Goal: Information Seeking & Learning: Learn about a topic

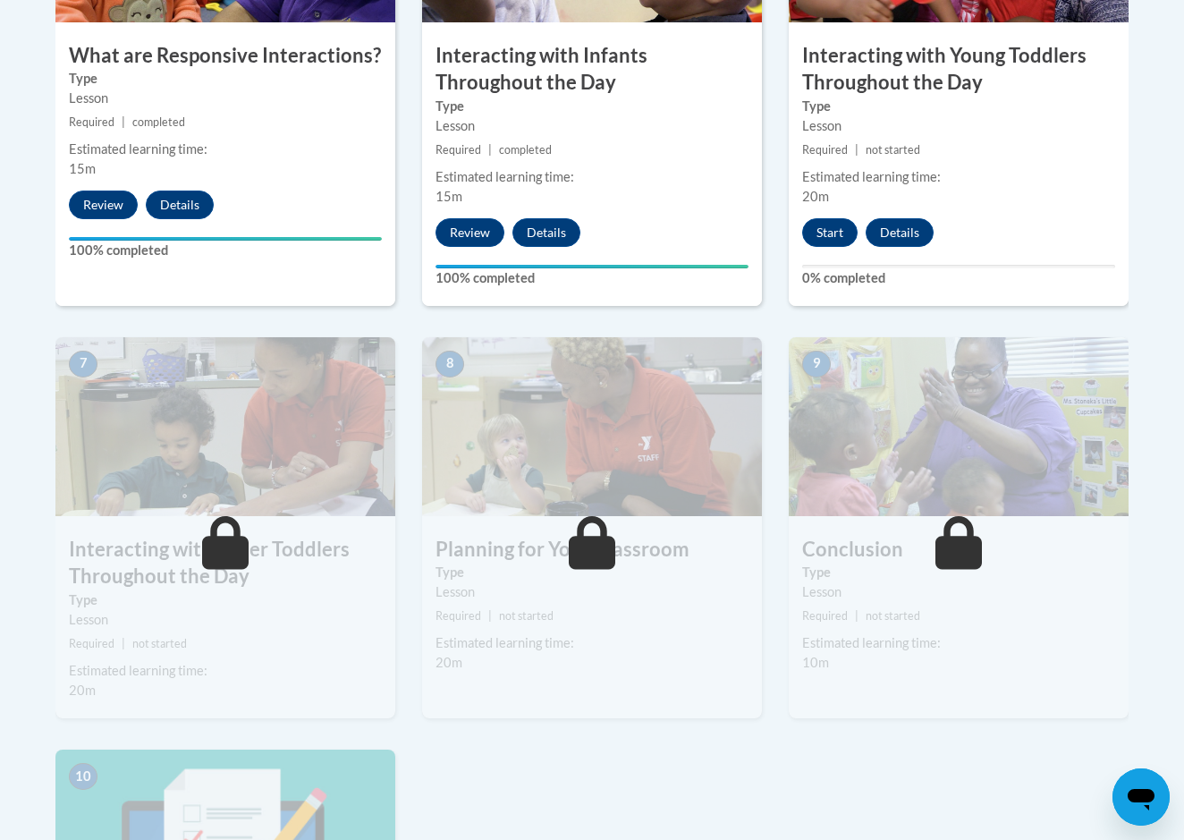
scroll to position [1265, 0]
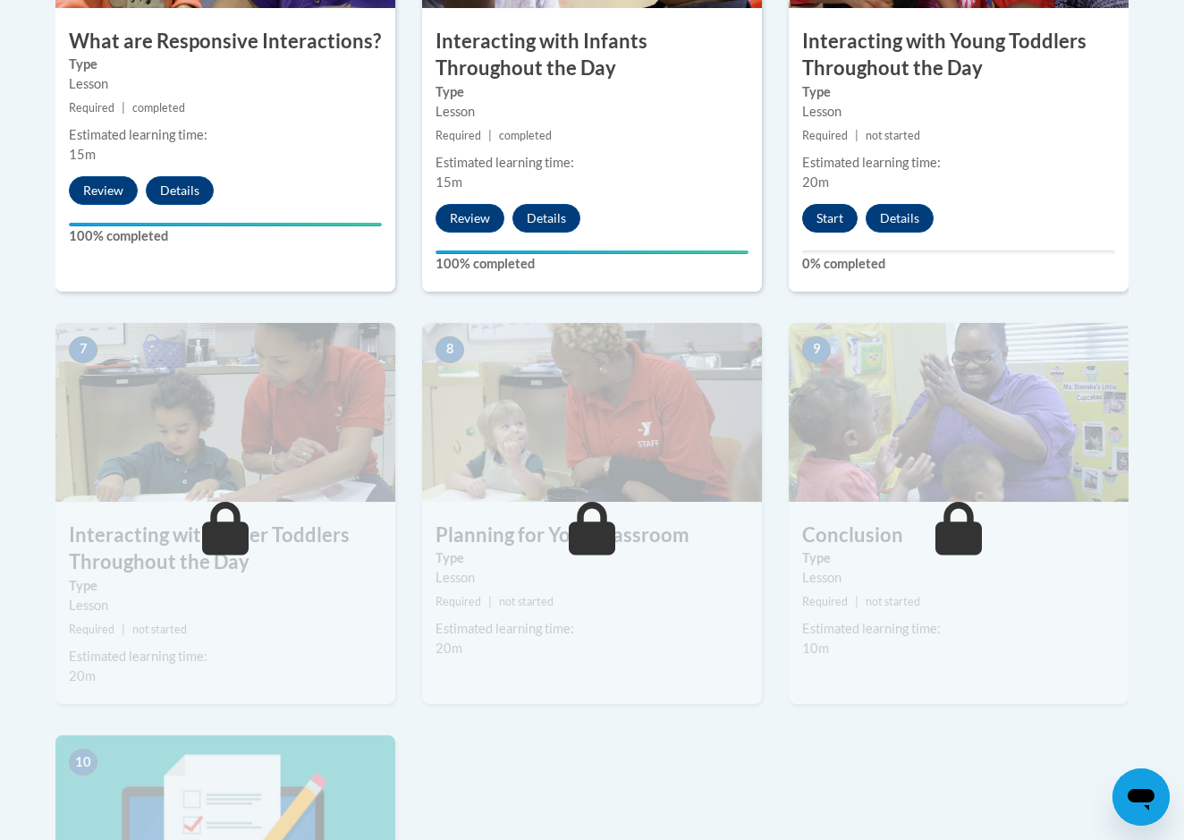
click at [848, 204] on button "Start" at bounding box center [829, 218] width 55 height 29
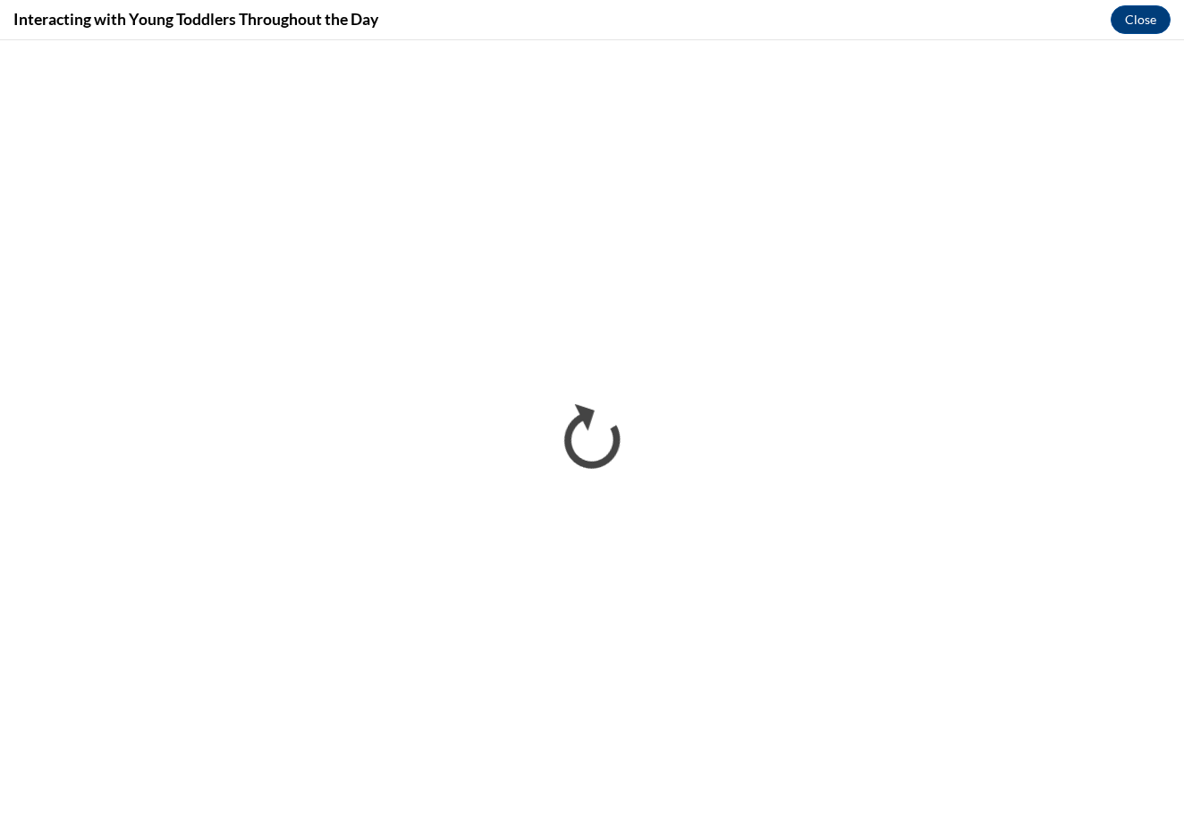
scroll to position [0, 0]
